Goal: Transaction & Acquisition: Purchase product/service

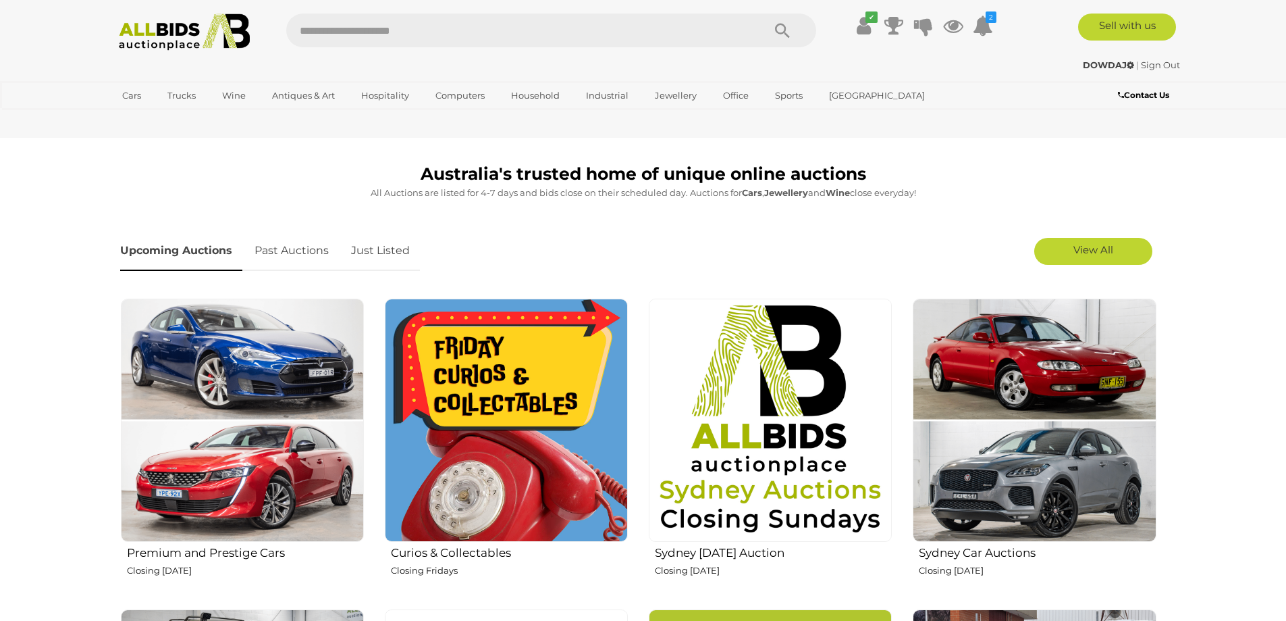
scroll to position [338, 0]
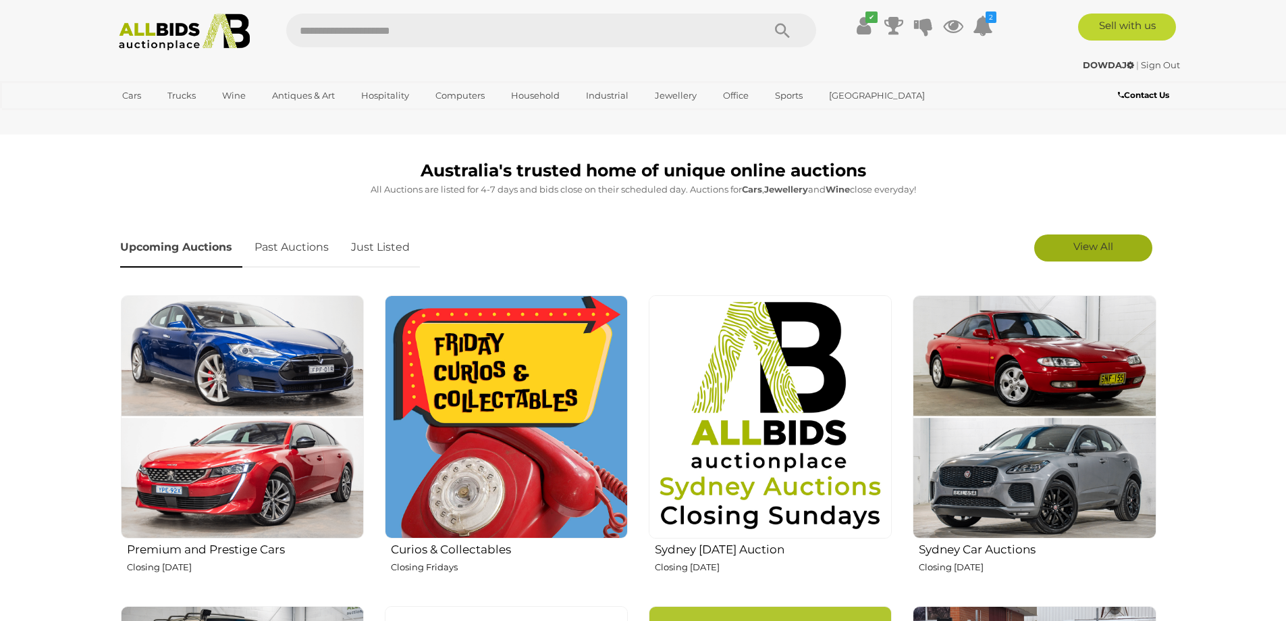
click at [1107, 243] on span "View All" at bounding box center [1094, 246] width 40 height 13
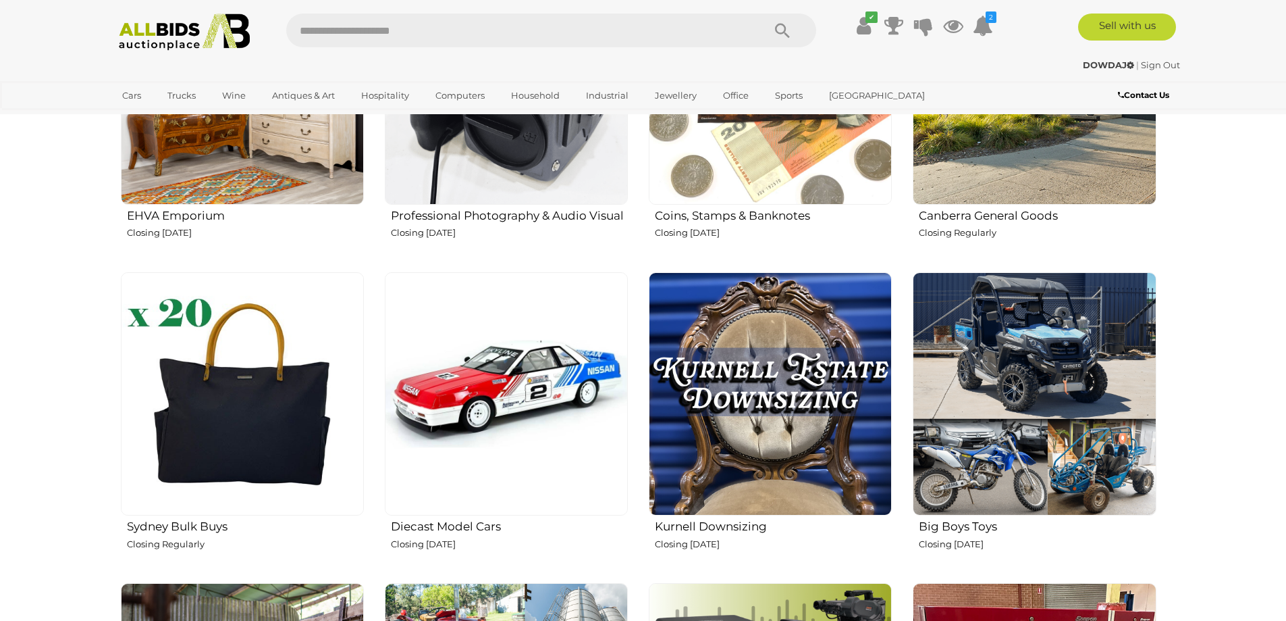
scroll to position [1958, 0]
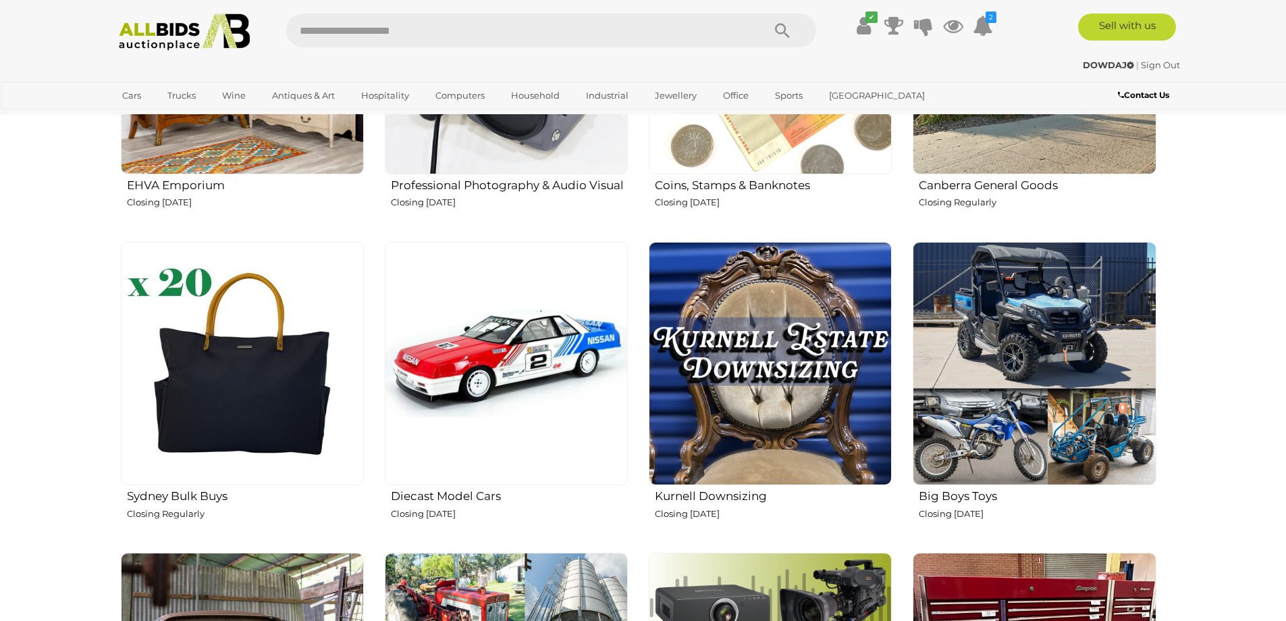
click at [777, 373] on img at bounding box center [770, 363] width 243 height 243
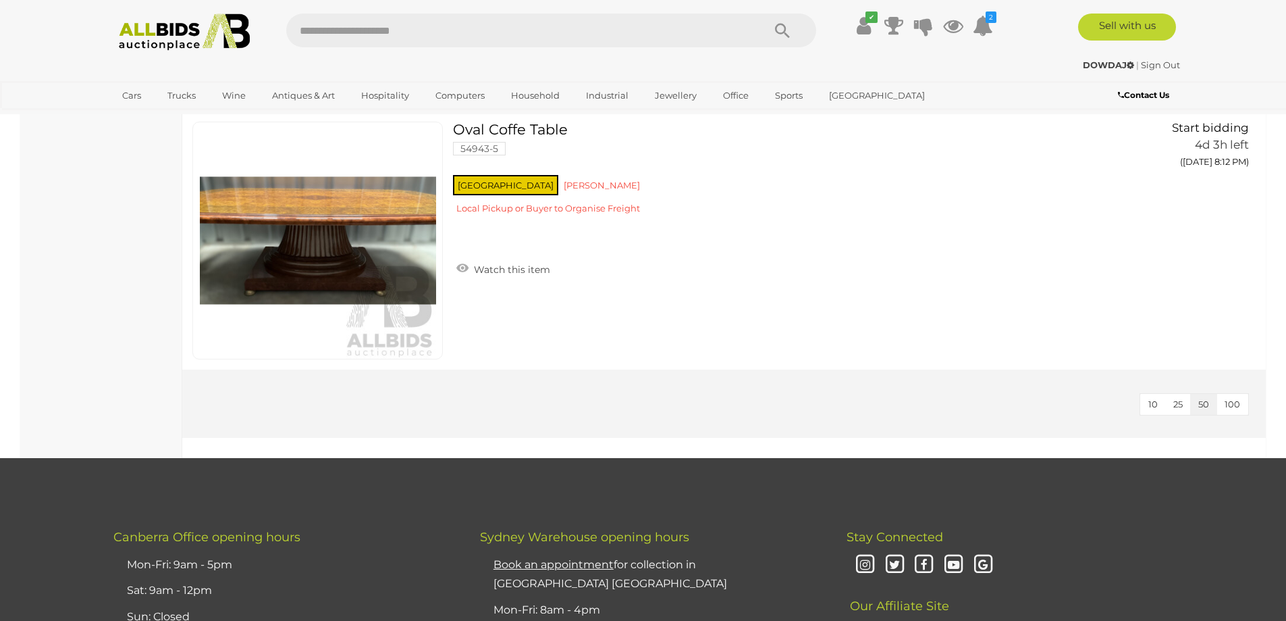
scroll to position [3376, 0]
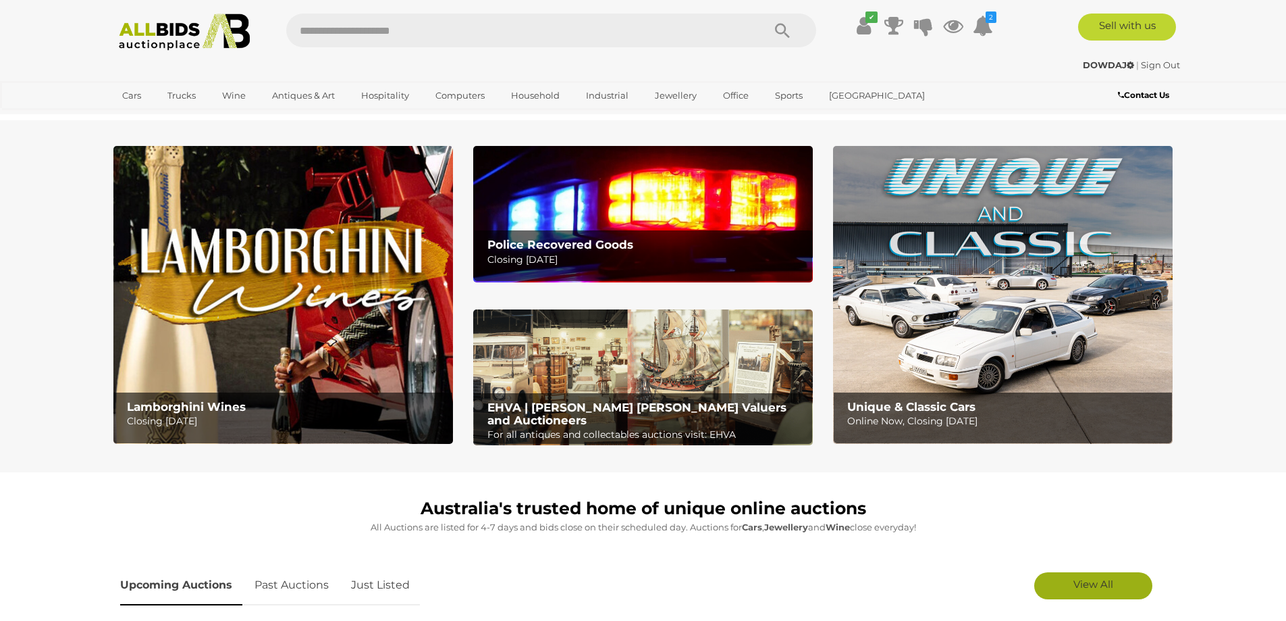
click at [1117, 592] on link "View All" at bounding box center [1093, 585] width 118 height 27
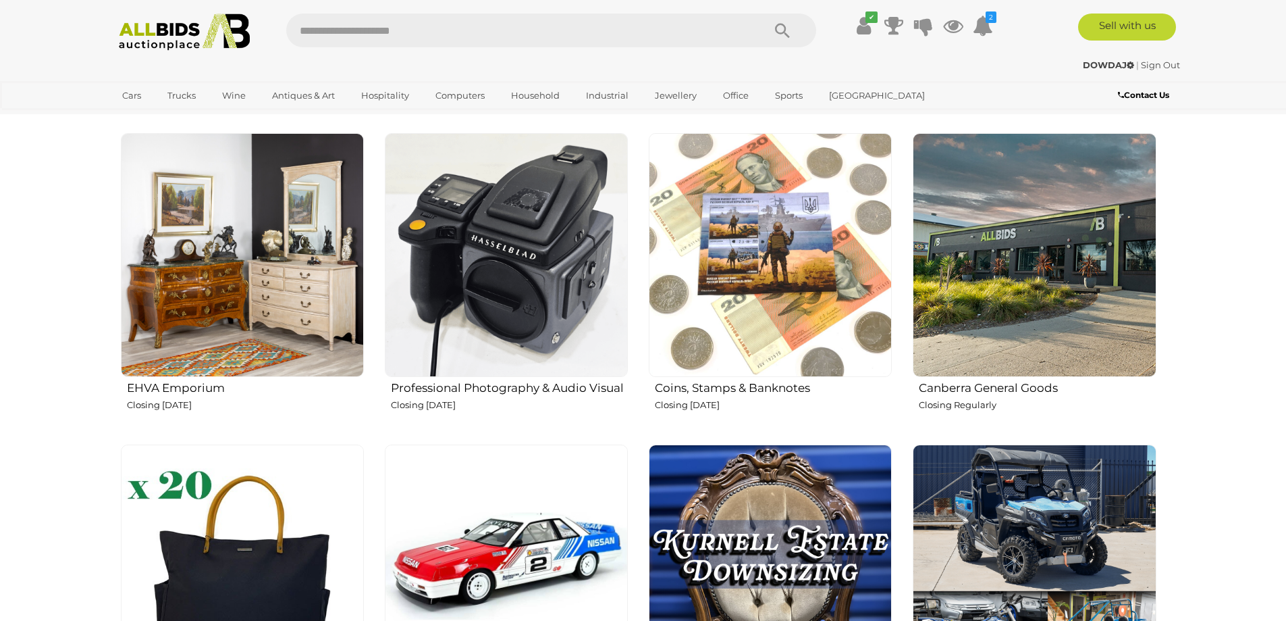
scroll to position [1958, 0]
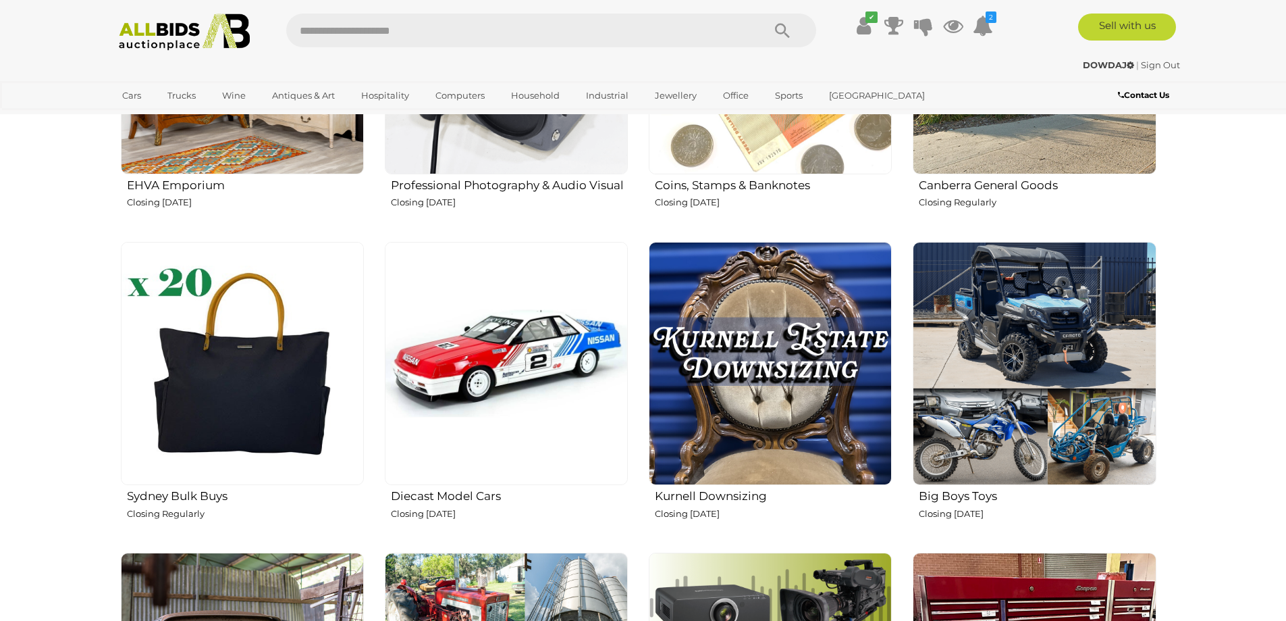
click at [486, 322] on img at bounding box center [506, 363] width 243 height 243
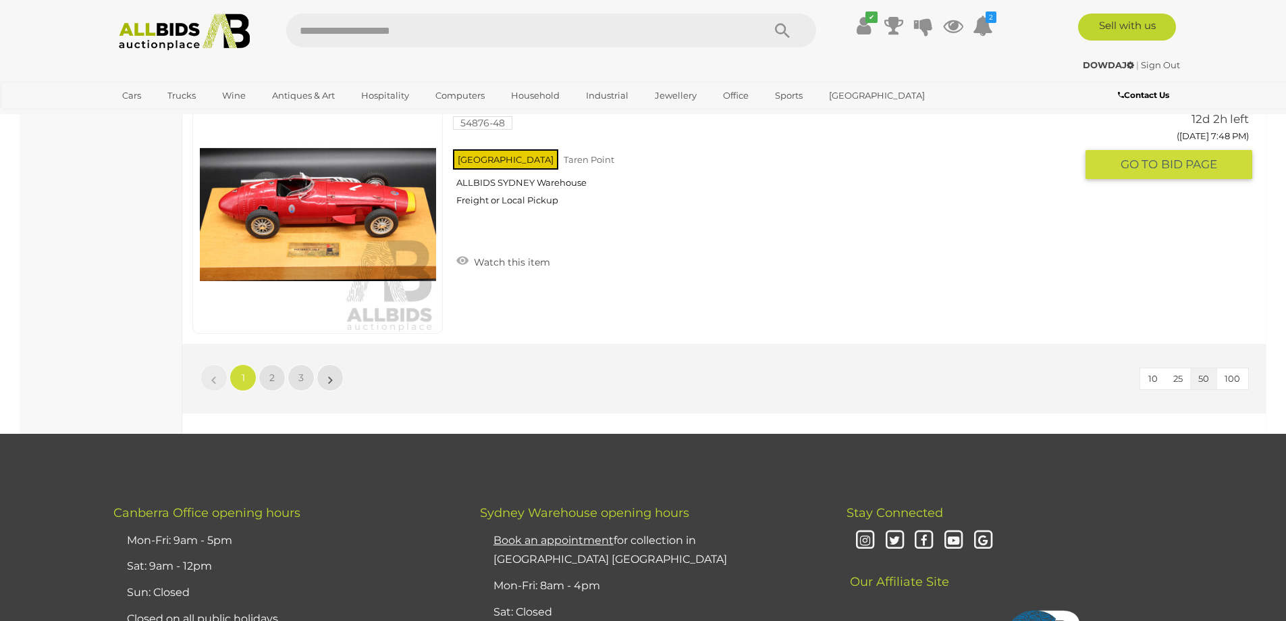
scroll to position [12897, 0]
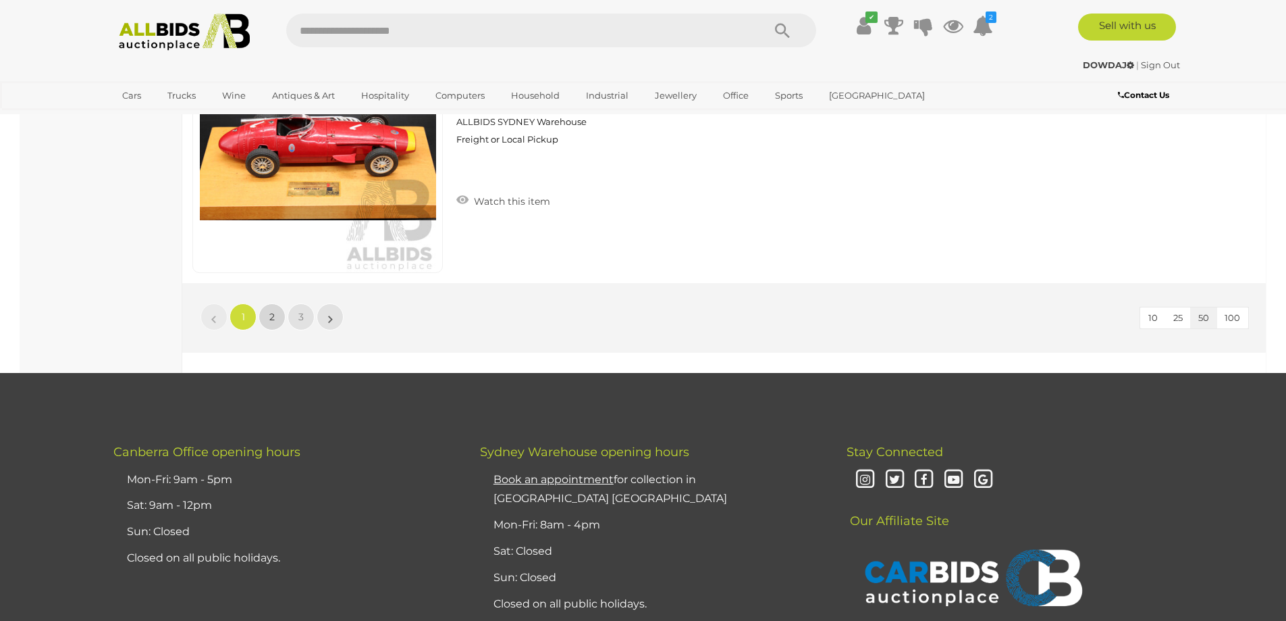
click at [263, 317] on link "2" at bounding box center [272, 316] width 27 height 27
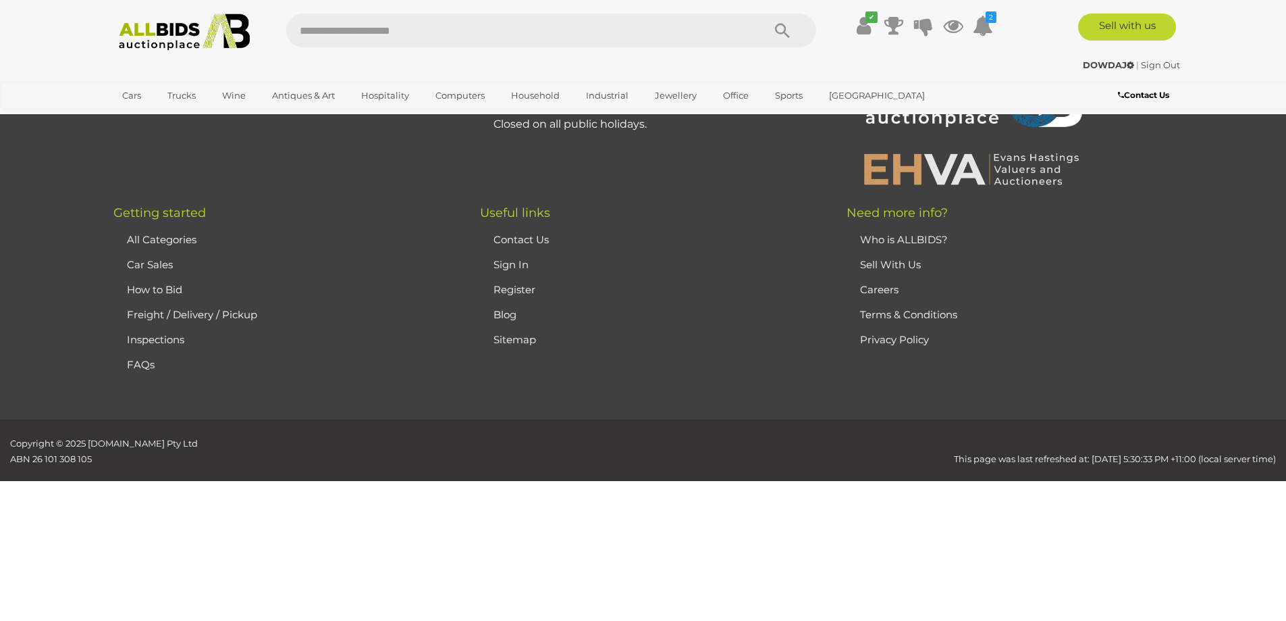
scroll to position [47, 0]
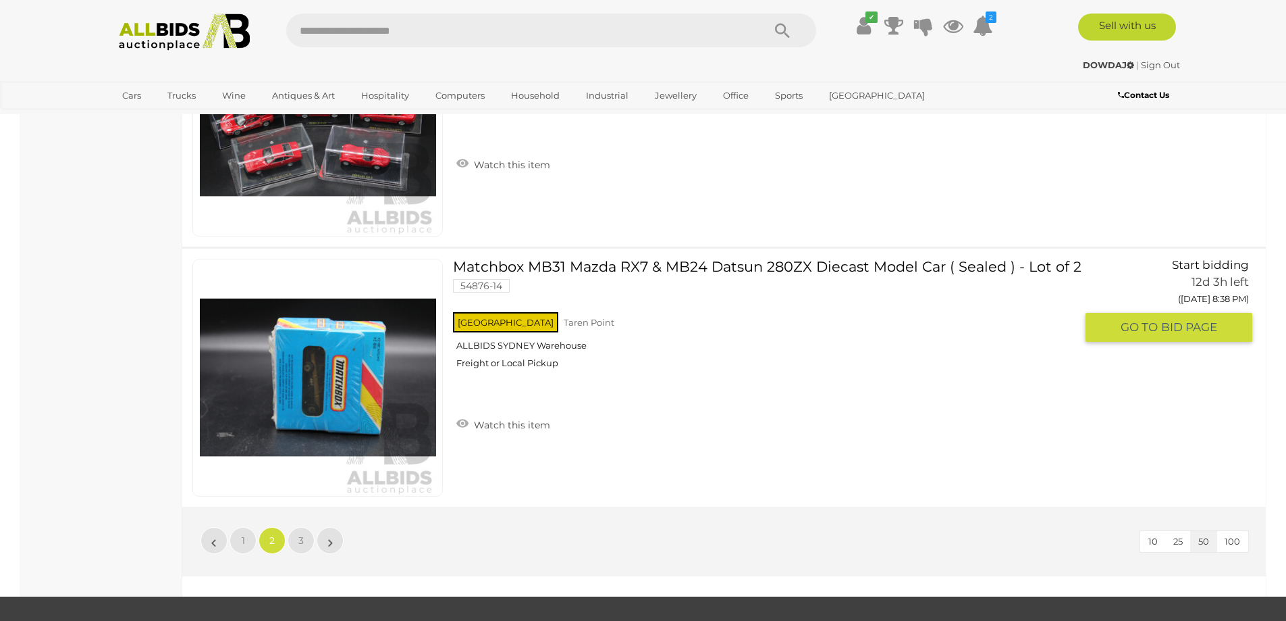
scroll to position [12741, 0]
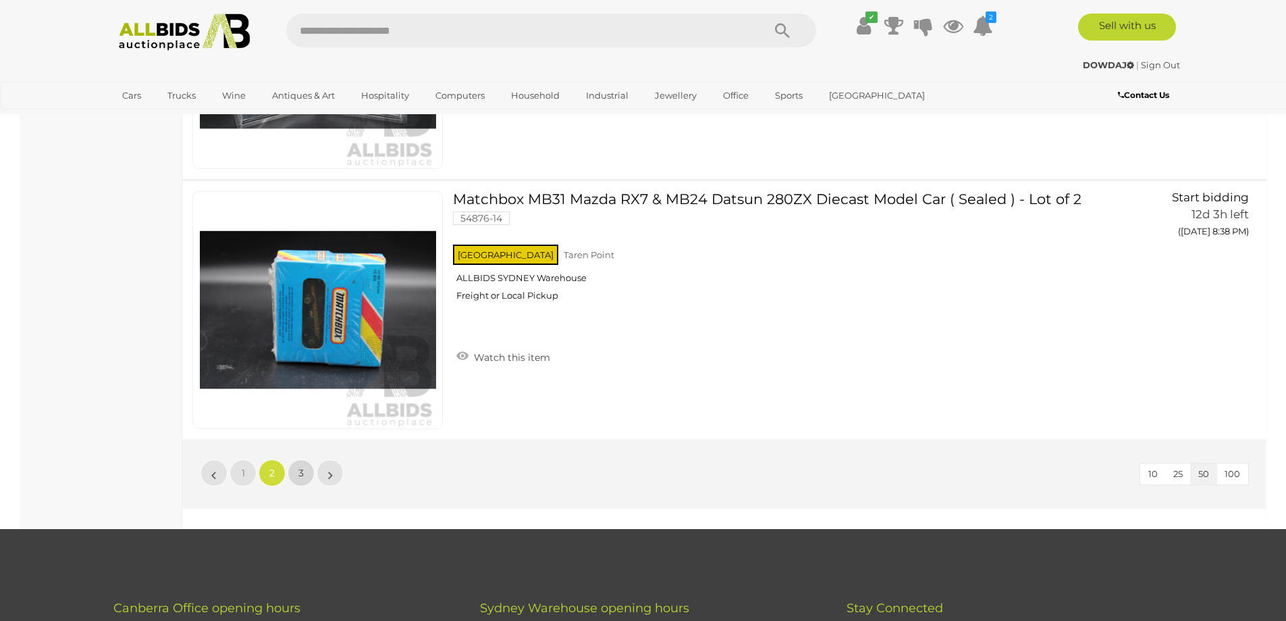
click at [300, 470] on span "3" at bounding box center [300, 473] width 5 height 12
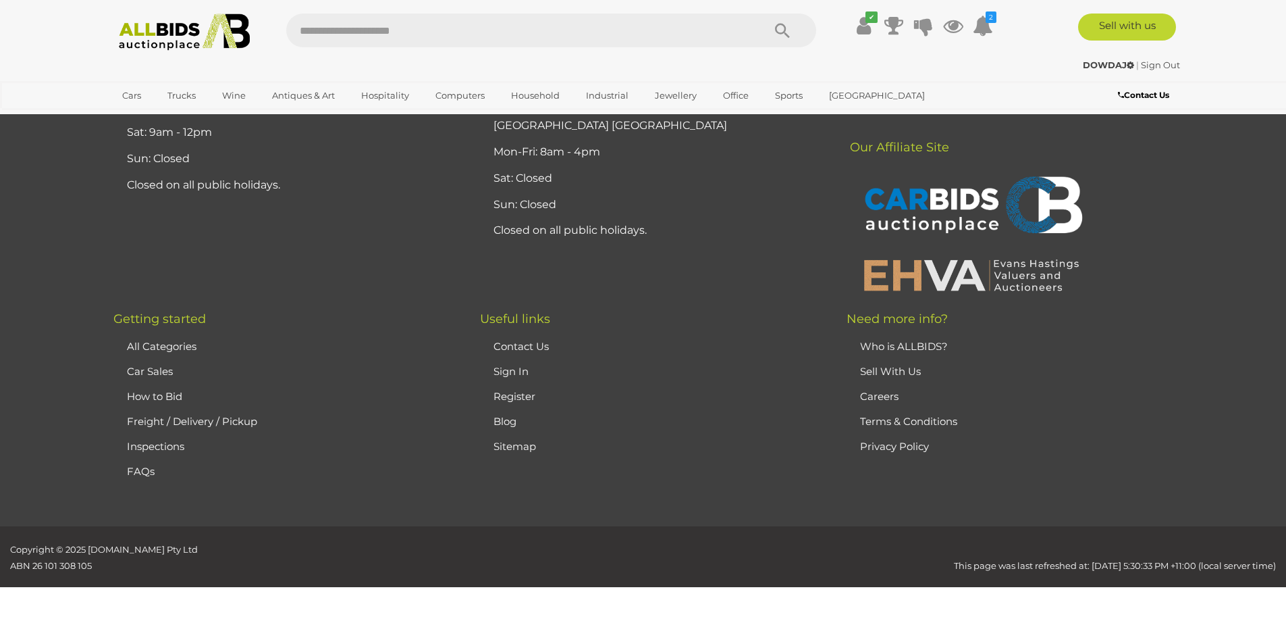
scroll to position [47, 0]
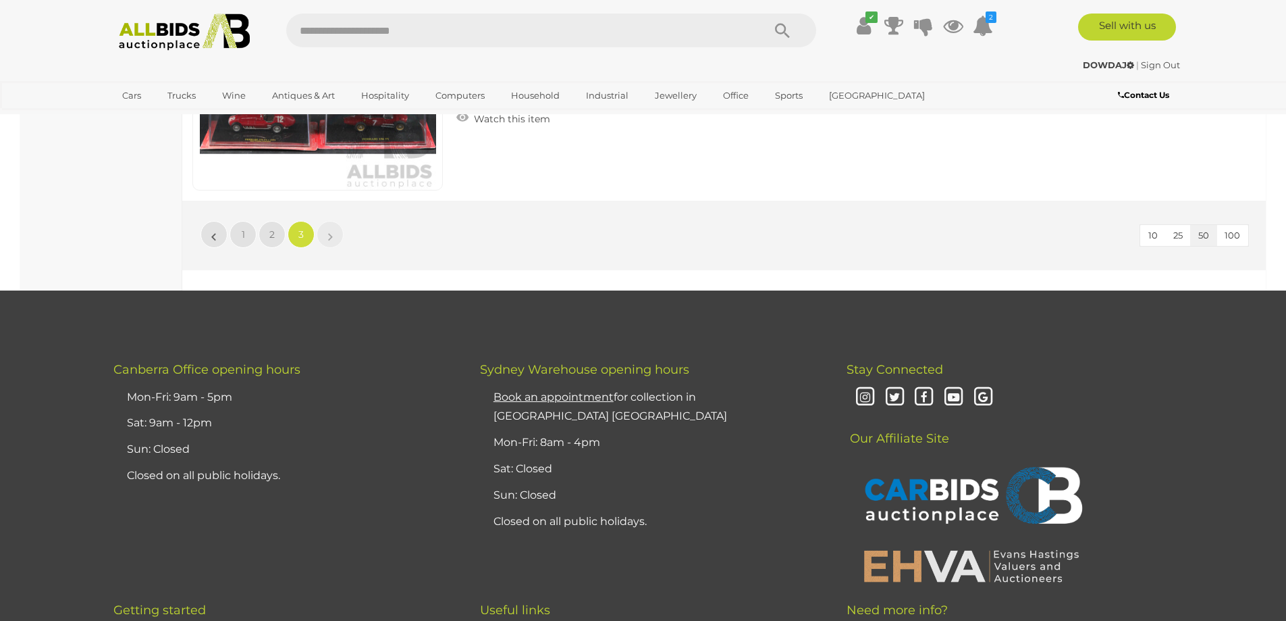
scroll to position [4166, 0]
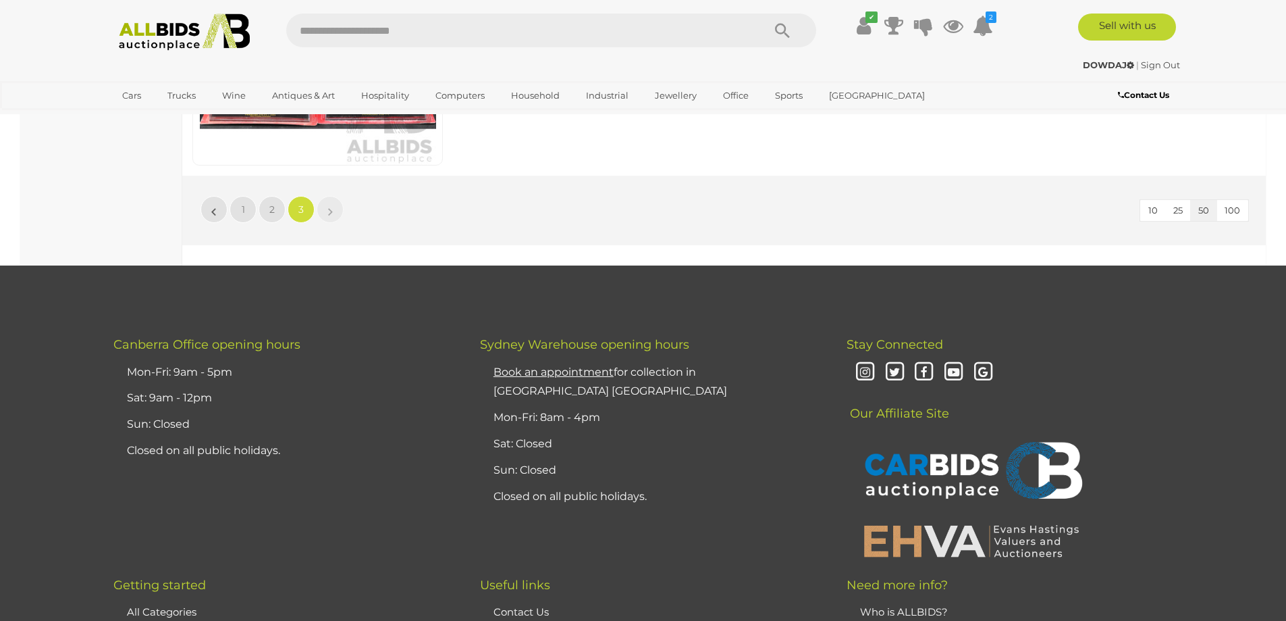
scroll to position [47, 0]
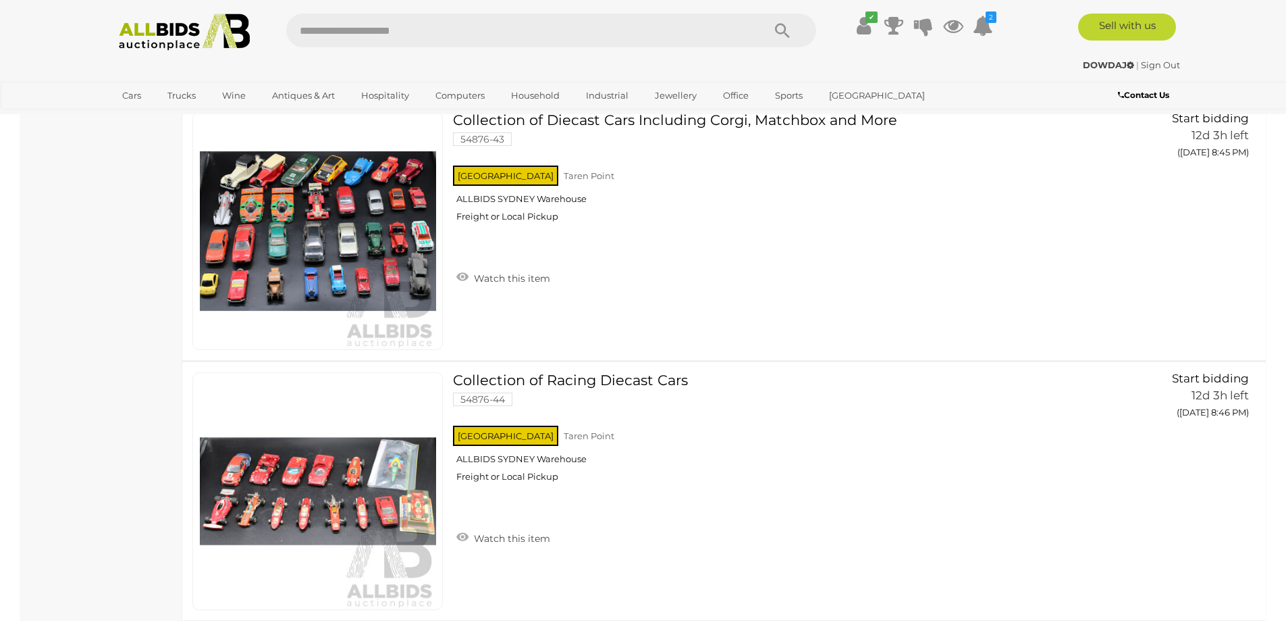
scroll to position [1667, 0]
